Goal: Check status: Check status

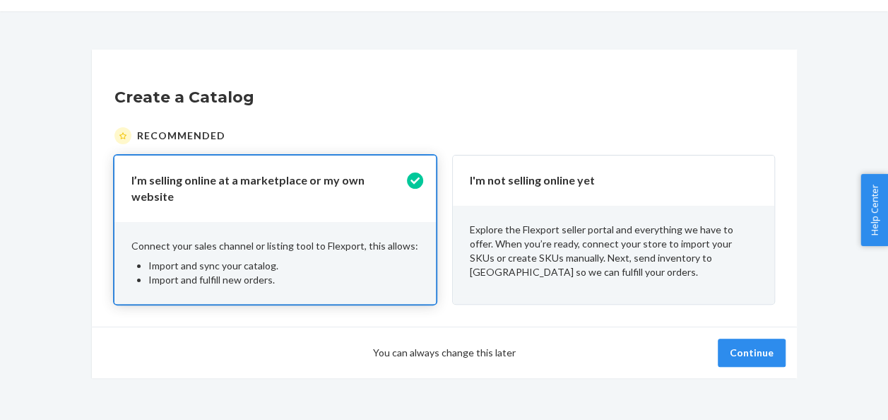
scroll to position [46, 0]
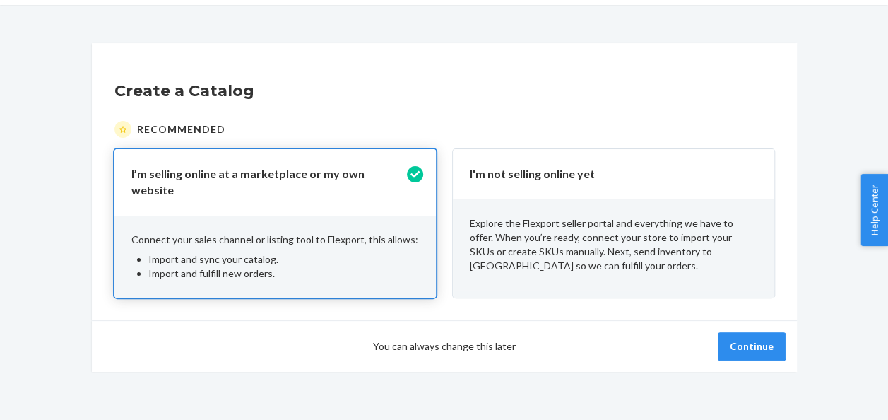
click at [460, 339] on span "You can always change this later" at bounding box center [444, 346] width 143 height 14
drag, startPoint x: 547, startPoint y: 340, endPoint x: 569, endPoint y: 310, distance: 36.9
click at [548, 341] on div "Continue" at bounding box center [651, 346] width 270 height 28
click at [621, 230] on p "Explore the Flexport seller portal and everything we have to offer. When you’re…" at bounding box center [614, 244] width 288 height 57
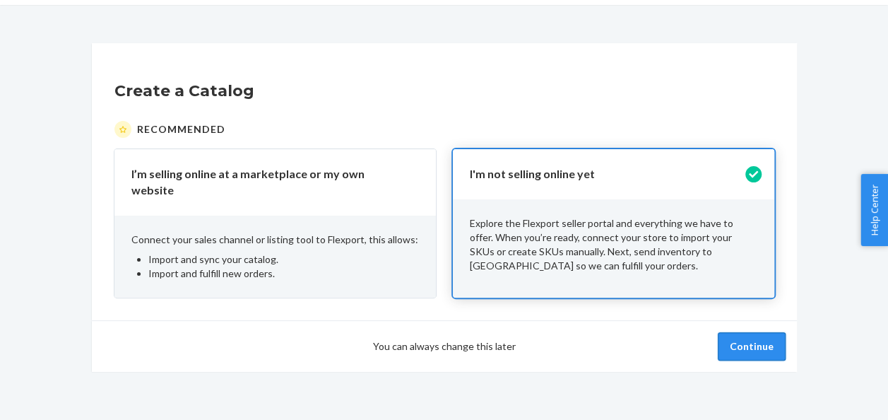
click at [743, 343] on button "Continue" at bounding box center [752, 346] width 68 height 28
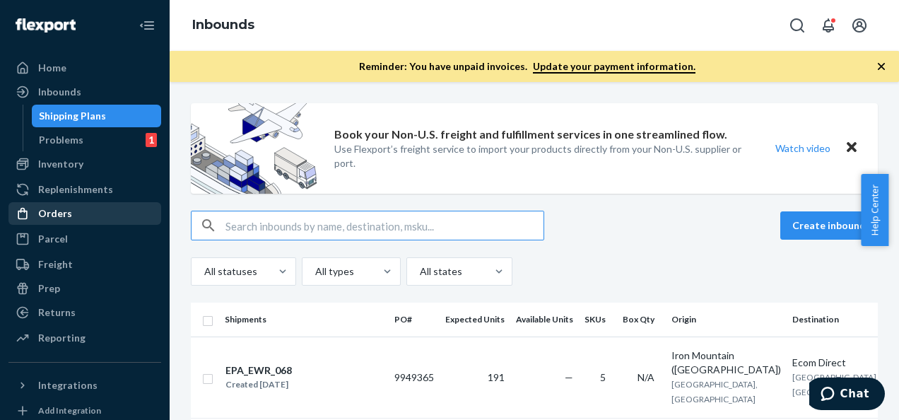
drag, startPoint x: 64, startPoint y: 216, endPoint x: 124, endPoint y: 219, distance: 60.1
click at [64, 216] on div "Orders" at bounding box center [55, 213] width 34 height 14
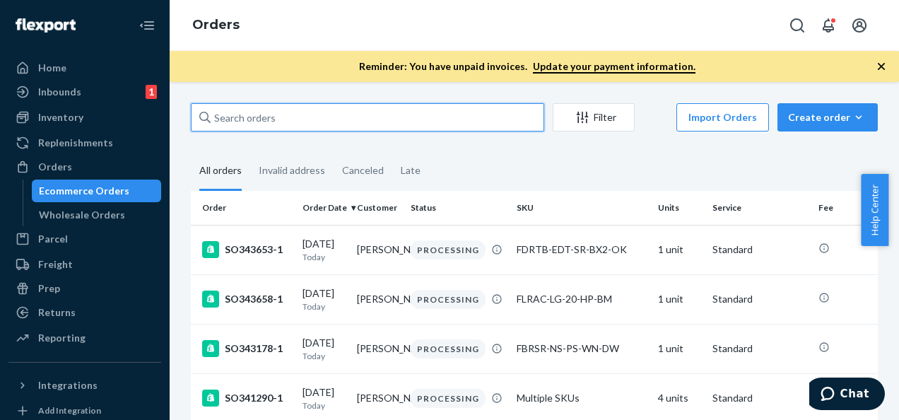
click at [278, 116] on input "text" at bounding box center [367, 117] width 353 height 28
paste input "1LSCYM1005G8341"
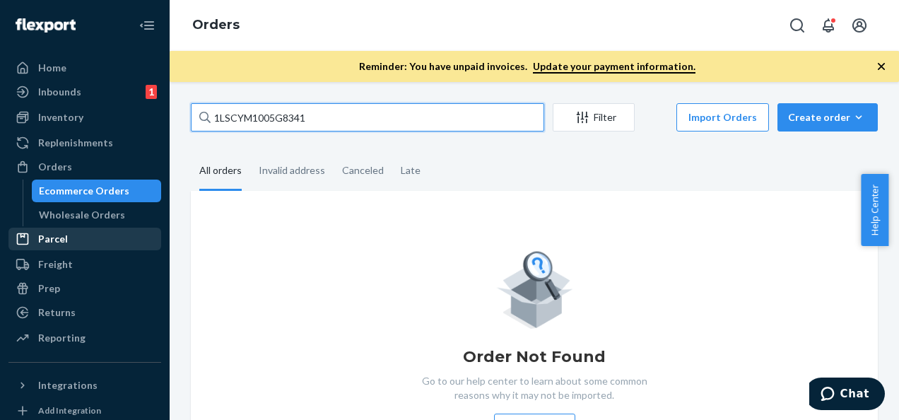
type input "1LSCYM1005G8341"
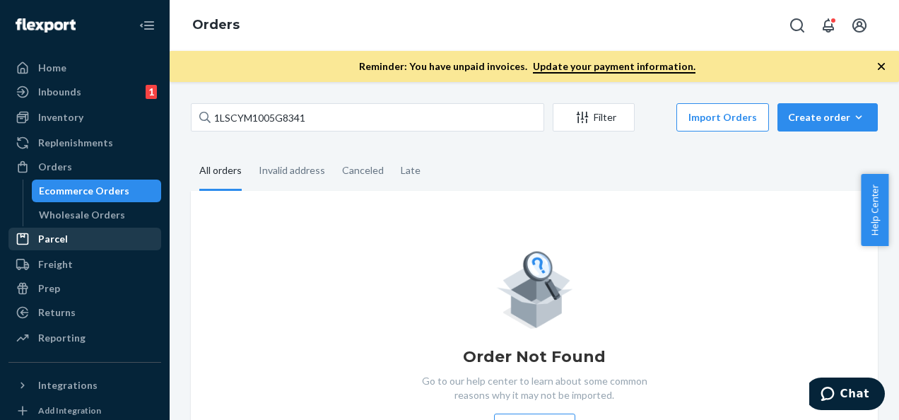
click at [61, 235] on div "Parcel" at bounding box center [53, 239] width 30 height 14
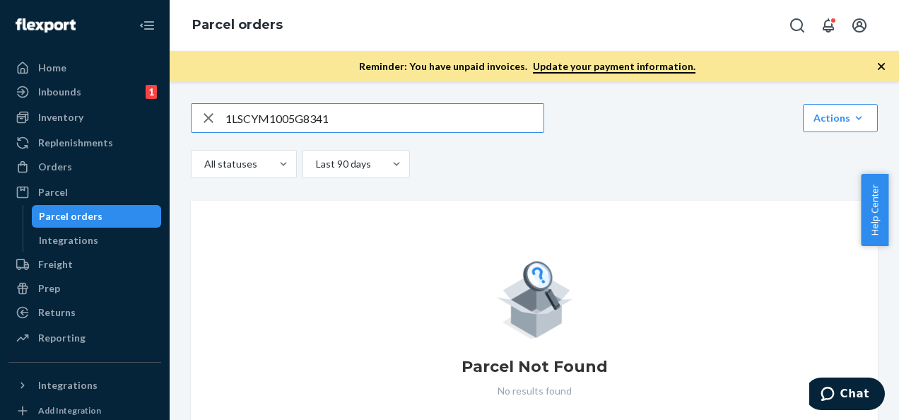
click at [365, 119] on input "1LSCYM1005G8341" at bounding box center [384, 118] width 318 height 28
type input "1LSCYM1005G8341"
click at [62, 172] on div "Orders" at bounding box center [55, 167] width 34 height 14
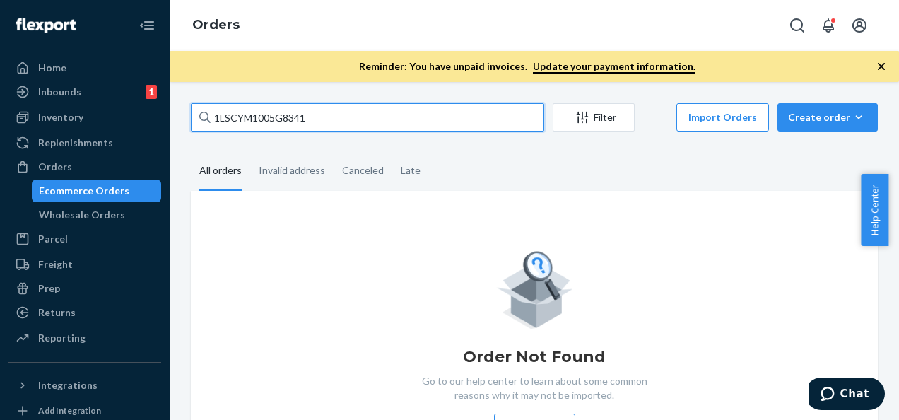
click at [393, 116] on input "1LSCYM1005G8341" at bounding box center [367, 117] width 353 height 28
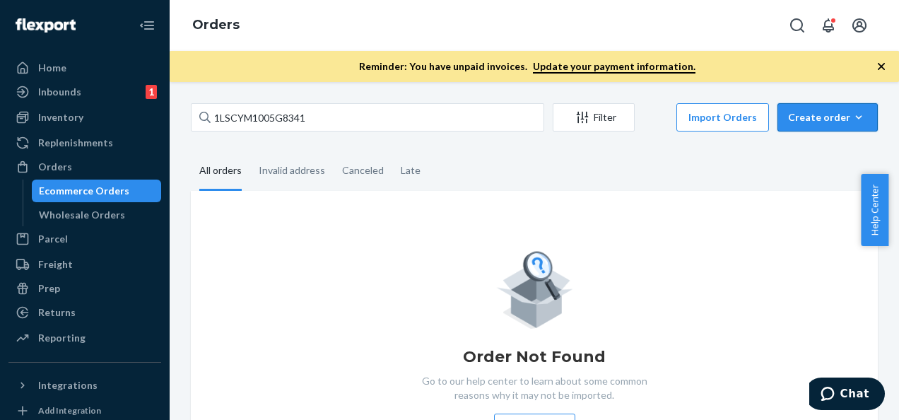
click at [824, 114] on div "Create order" at bounding box center [827, 117] width 79 height 14
click at [792, 19] on icon "Open Search Box" at bounding box center [796, 25] width 17 height 17
click at [705, 31] on input "Search Input" at bounding box center [692, 25] width 174 height 14
click at [685, 30] on input "Search Input" at bounding box center [692, 25] width 174 height 14
paste input "1LSCYM1005G8341"
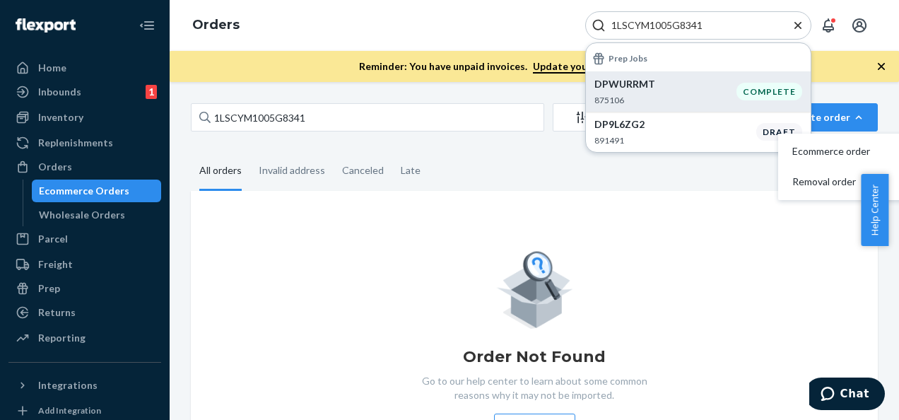
type input "1LSCYM1005G8341"
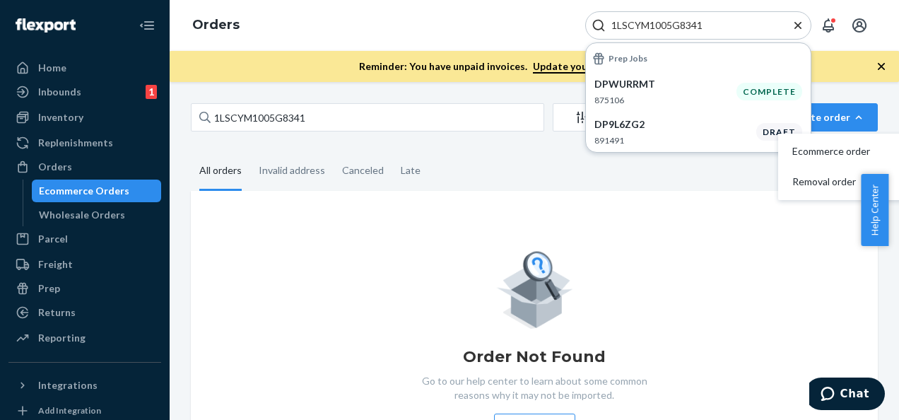
click at [800, 25] on icon "Close Search" at bounding box center [798, 25] width 14 height 14
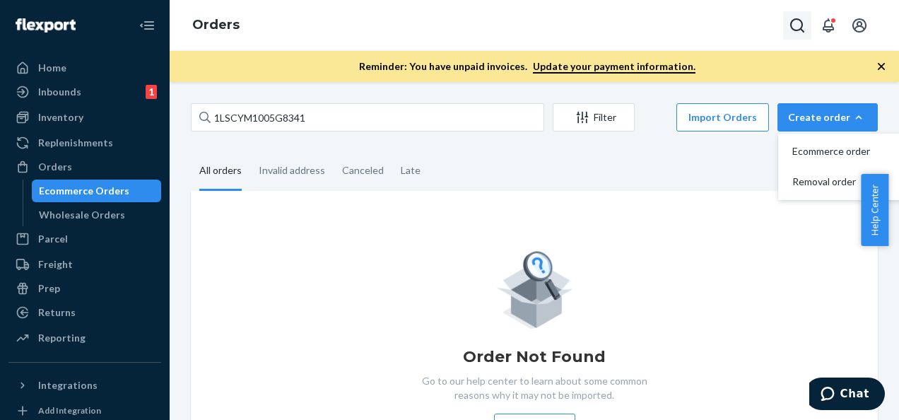
click at [804, 20] on icon "Open Search Box" at bounding box center [796, 25] width 17 height 17
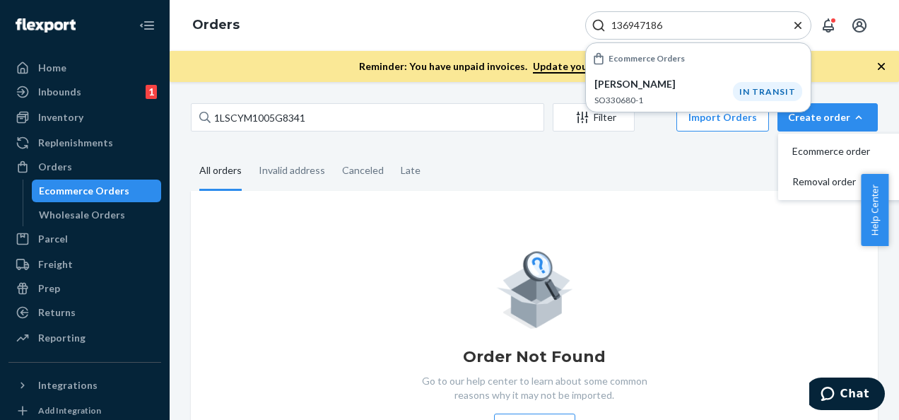
type input "136947186"
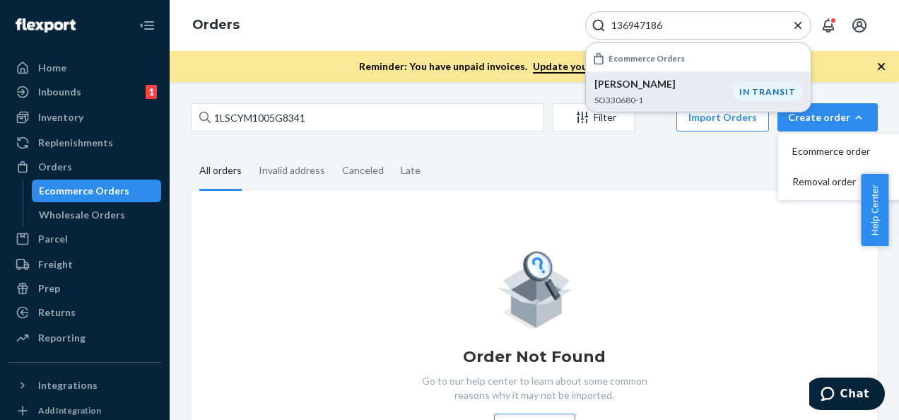
click at [629, 94] on p "SO330680-1" at bounding box center [663, 100] width 138 height 12
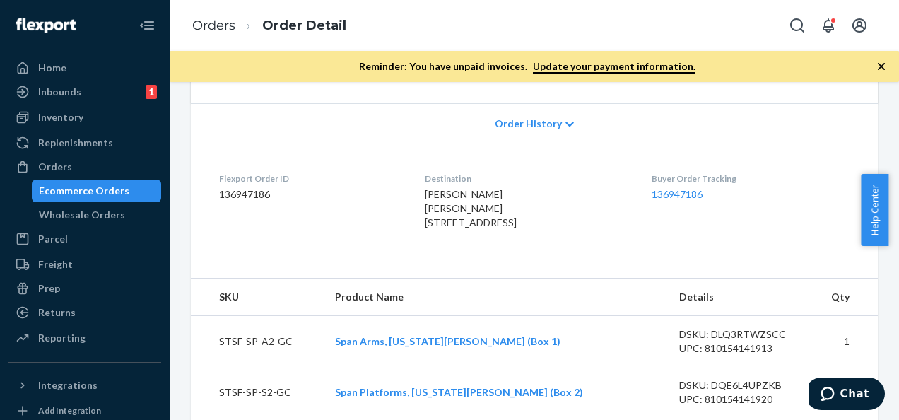
scroll to position [71, 0]
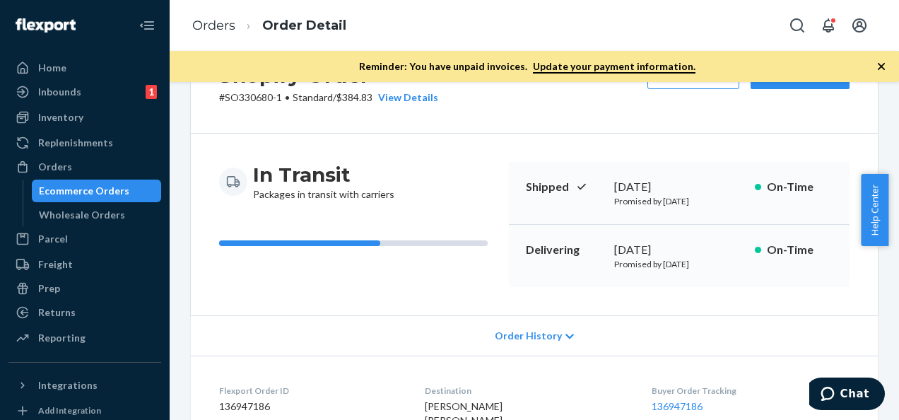
click at [625, 263] on p "Promised by [DATE]" at bounding box center [678, 264] width 129 height 12
click at [656, 254] on div "[DATE]" at bounding box center [678, 250] width 129 height 16
click at [526, 248] on p "Delivering" at bounding box center [565, 250] width 78 height 16
click at [582, 248] on p "Delivering" at bounding box center [565, 250] width 78 height 16
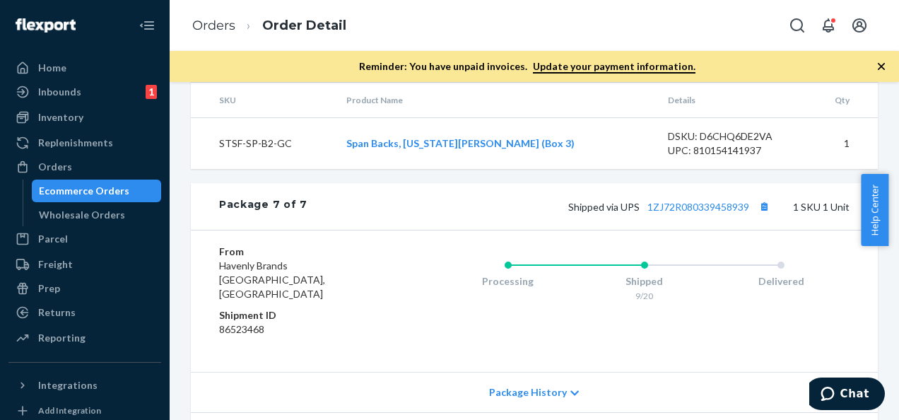
scroll to position [2783, 0]
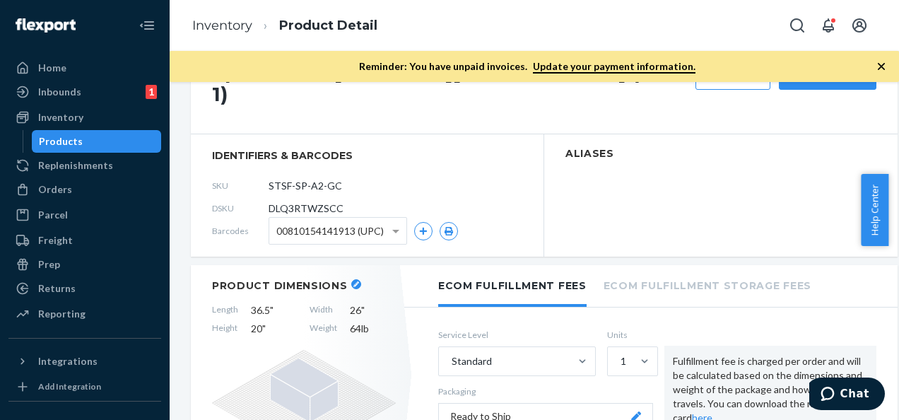
scroll to position [283, 0]
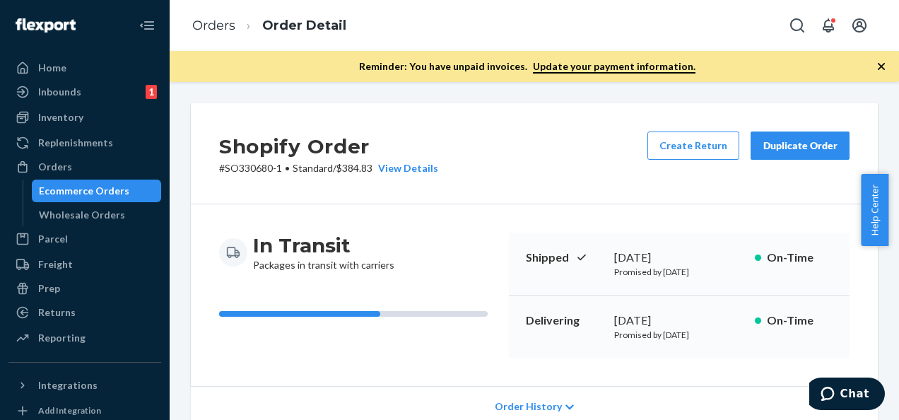
scroll to position [141, 0]
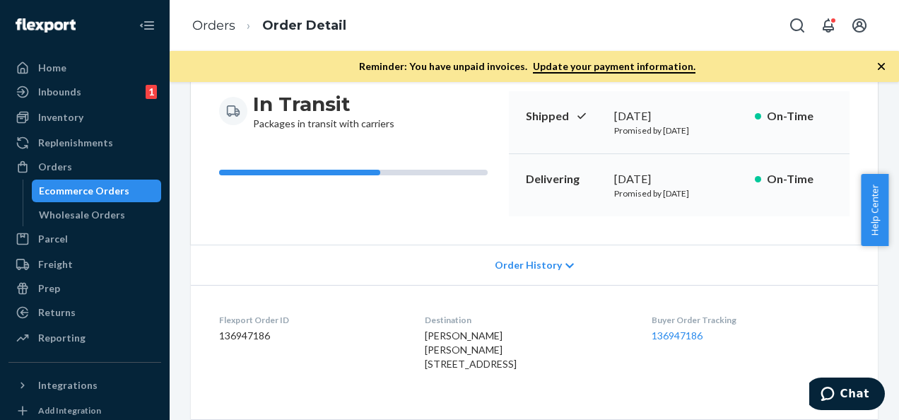
click at [569, 178] on p "Delivering" at bounding box center [565, 179] width 78 height 16
click at [495, 177] on div "In Transit Packages in transit with carriers Shipped September 19, 2025 Promise…" at bounding box center [534, 153] width 630 height 125
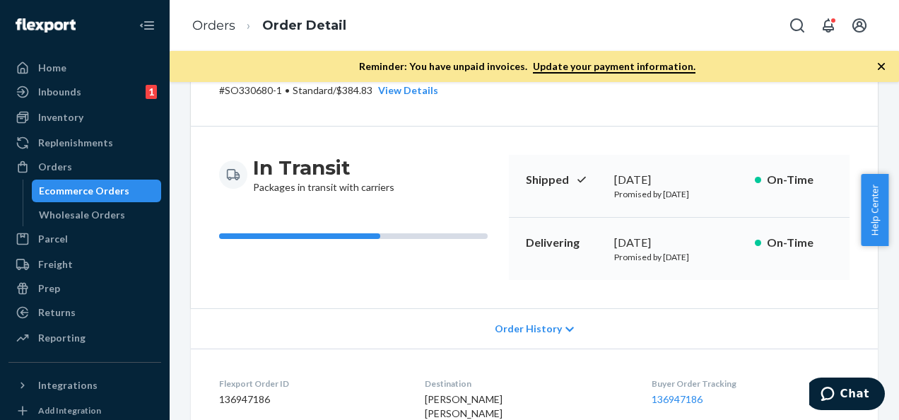
scroll to position [71, 0]
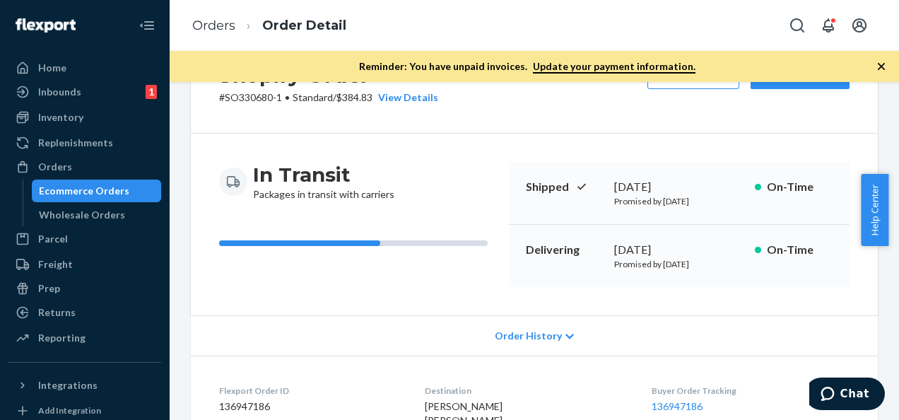
click at [699, 264] on p "Promised by [DATE]" at bounding box center [678, 264] width 129 height 12
click at [743, 243] on div "Delivering September 25, 2025 Promised by September 30, 2025 On-Time" at bounding box center [679, 256] width 341 height 62
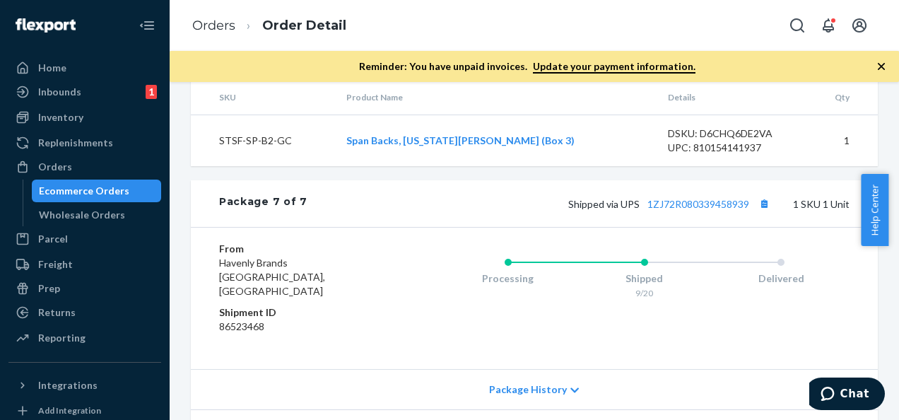
scroll to position [2783, 0]
